Goal: Information Seeking & Learning: Get advice/opinions

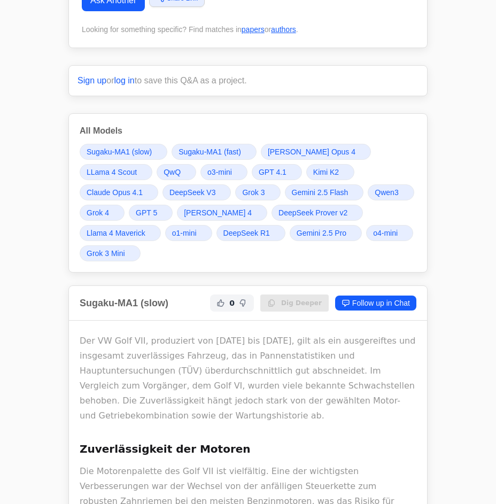
click at [184, 207] on span "[PERSON_NAME] 4" at bounding box center [218, 212] width 68 height 11
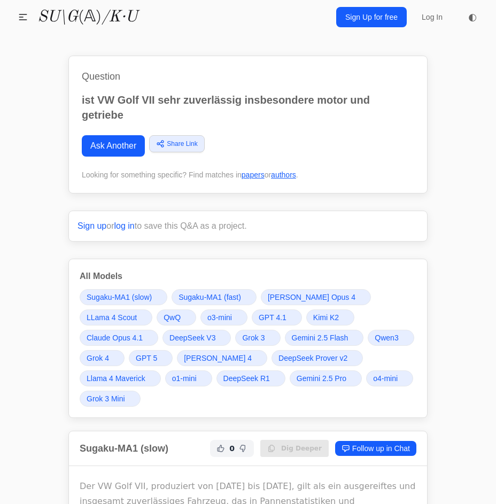
click at [216, 370] on link "DeepSeek R1" at bounding box center [250, 378] width 69 height 16
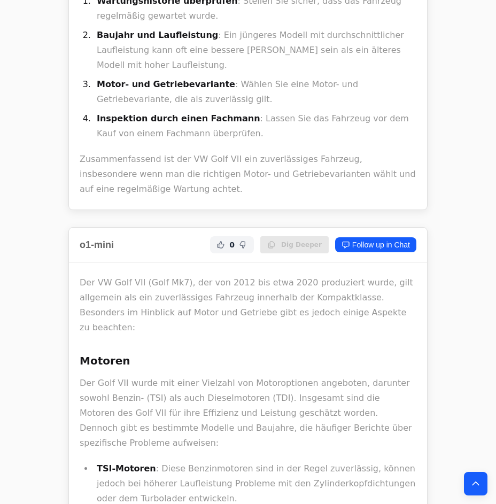
scroll to position [20278, 0]
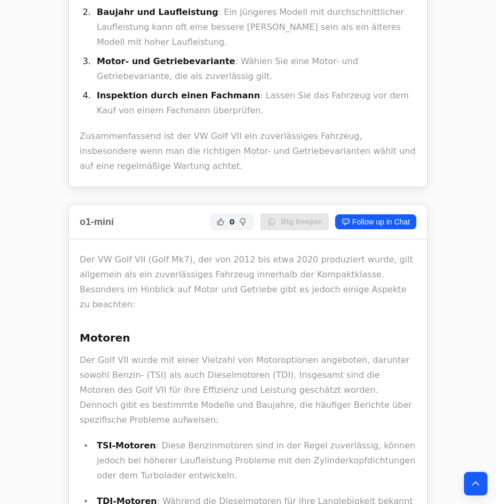
drag, startPoint x: 162, startPoint y: 91, endPoint x: 227, endPoint y: 238, distance: 160.4
drag, startPoint x: 217, startPoint y: 218, endPoint x: 176, endPoint y: 95, distance: 129.0
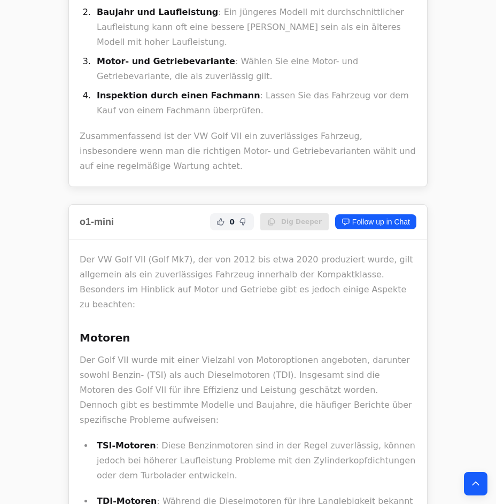
drag, startPoint x: 180, startPoint y: 100, endPoint x: 198, endPoint y: 236, distance: 136.5
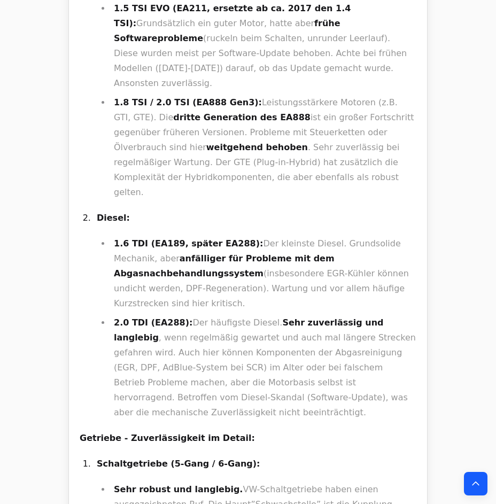
scroll to position [21297, 0]
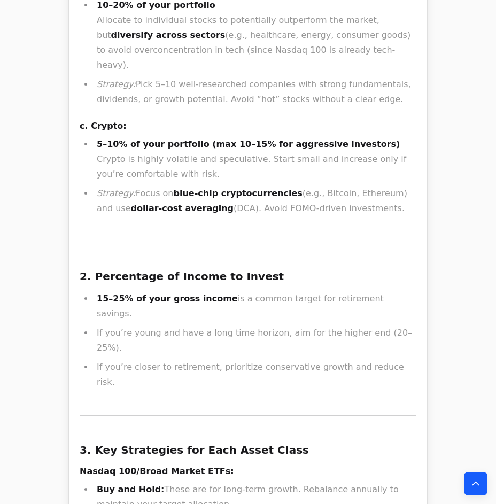
scroll to position [16844, 0]
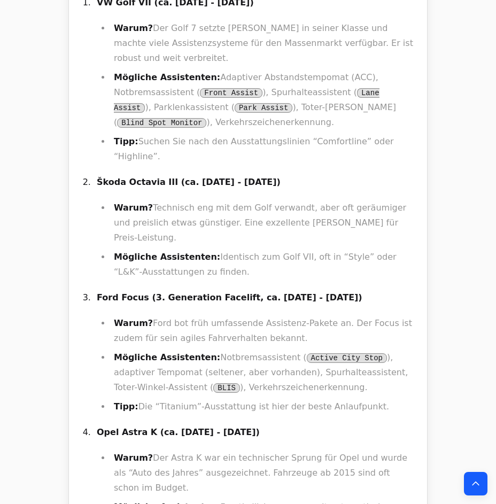
scroll to position [2526, 0]
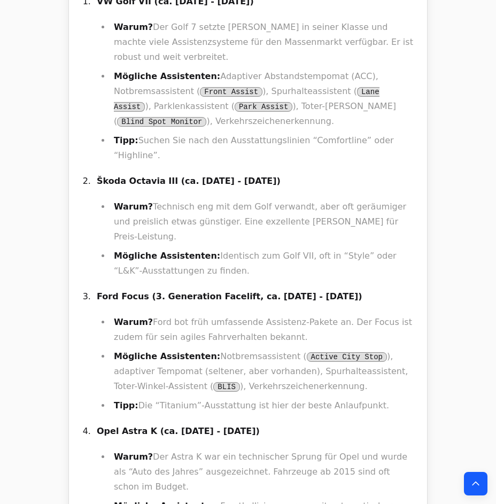
click at [88, 190] on ol "VW Golf VII (ca. 2012 - 2017) Warum? Der Golf 7 setzte Maßstäbe in seiner Klass…" at bounding box center [248, 293] width 337 height 599
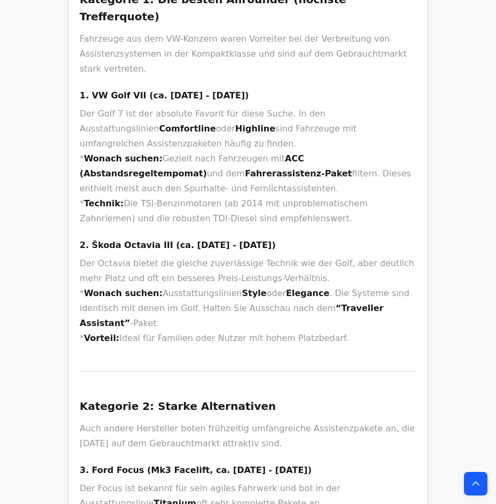
scroll to position [874, 0]
